Goal: Find specific page/section: Find specific page/section

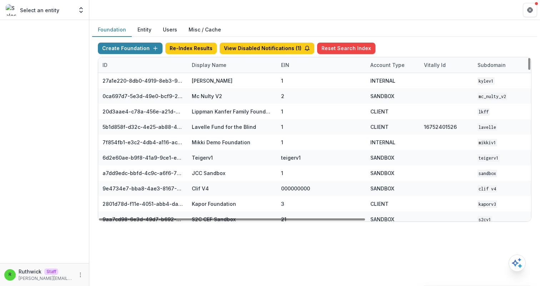
click at [193, 70] on div "Display Name" at bounding box center [232, 64] width 89 height 15
click at [212, 79] on input at bounding box center [232, 80] width 86 height 11
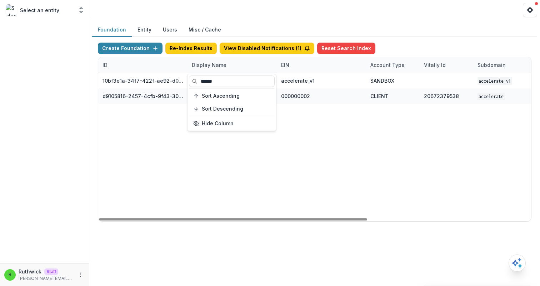
type input "******"
click at [339, 143] on div "10bf3e1a-34f7-422f-ae92-d0f6b8bdf726 Accelerate v1 accelerate_v1 SANDBOX accele…" at bounding box center [446, 147] width 697 height 148
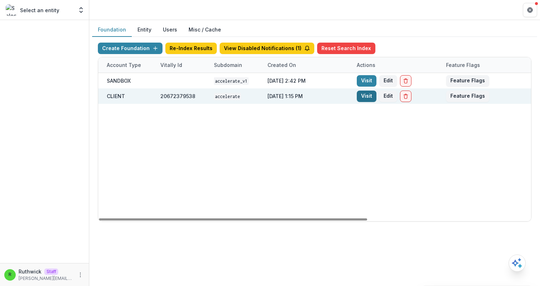
click at [371, 96] on link "Visit" at bounding box center [367, 95] width 20 height 11
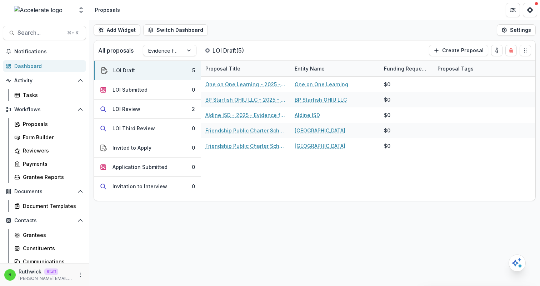
scroll to position [60, 0]
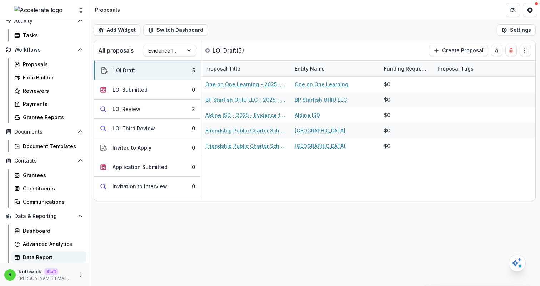
click at [57, 258] on div "Data Report" at bounding box center [52, 257] width 58 height 8
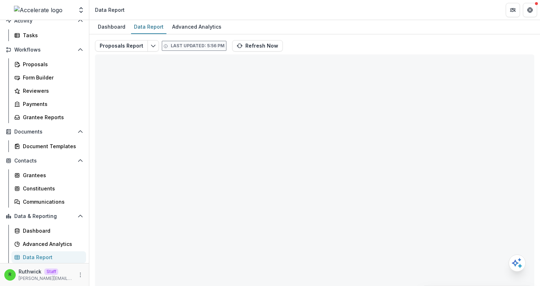
click at [337, 46] on div "Proposals Report Last updated: 5:56 PM Refresh Now Total rows: 0 Choose Filter …" at bounding box center [315, 172] width 440 height 264
